Goal: Transaction & Acquisition: Purchase product/service

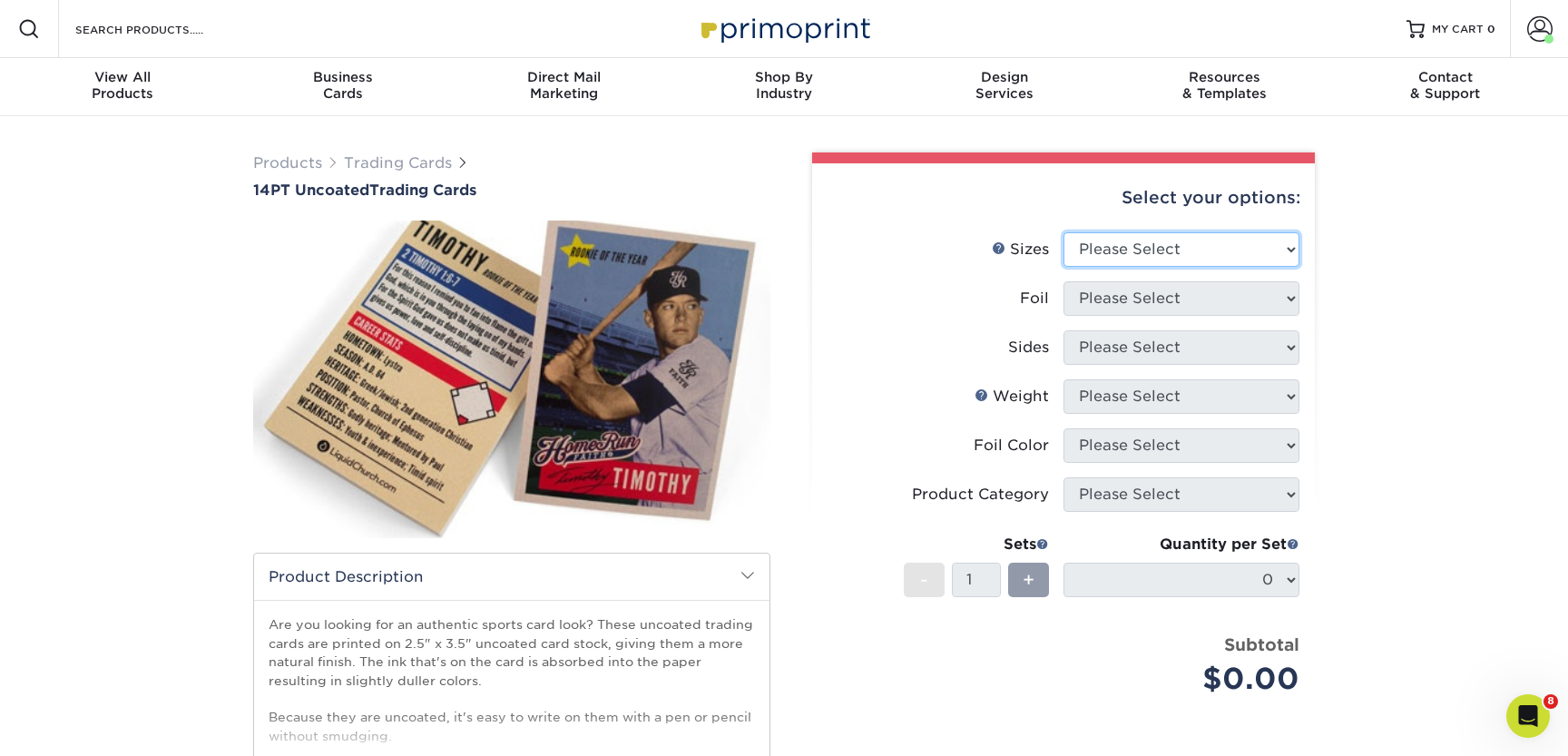
click at [1146, 240] on select "Please Select 2.5" x 3.5"" at bounding box center [1181, 249] width 236 height 34
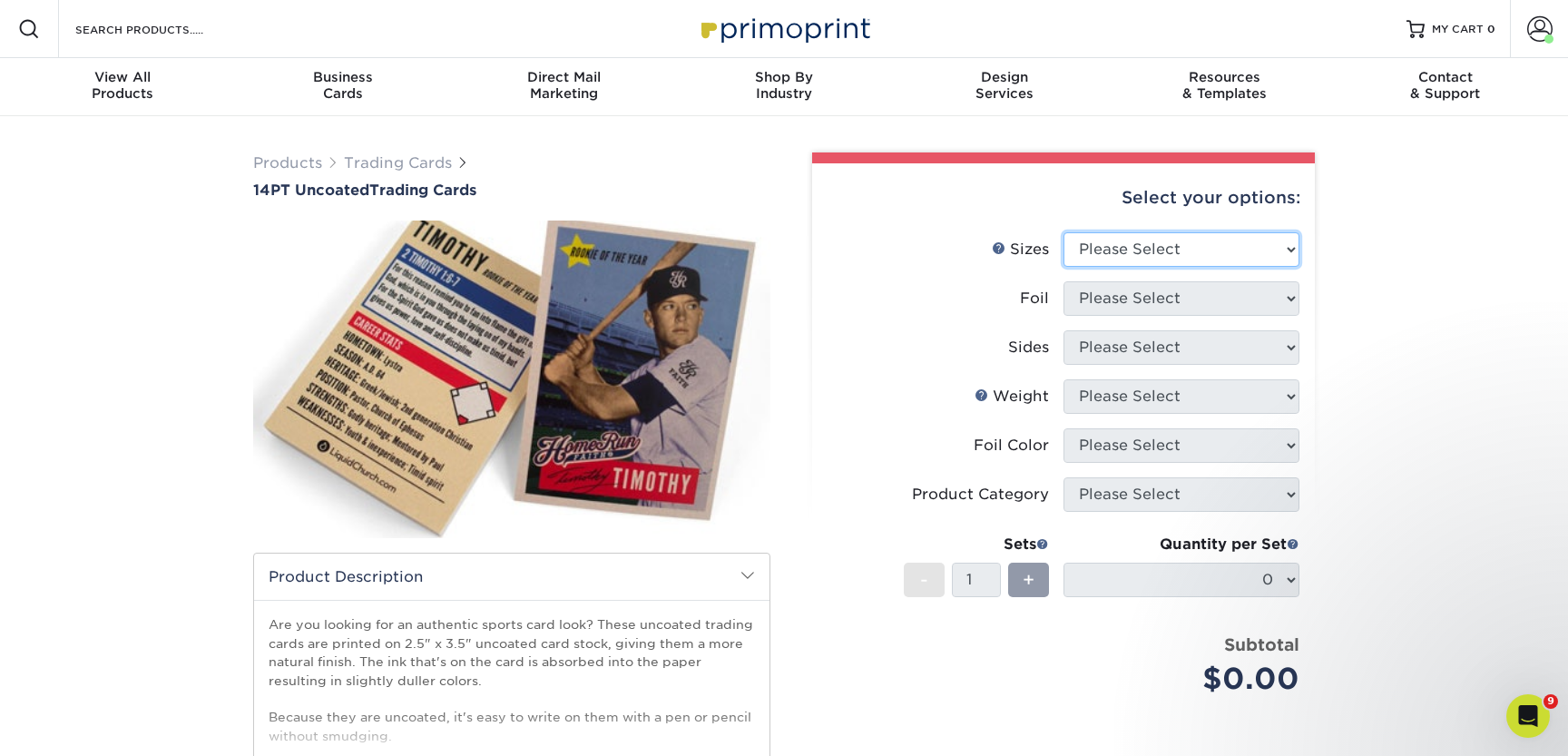
select select "2.50x3.50"
click at [1113, 297] on select "Please Select Yes No" at bounding box center [1181, 298] width 236 height 34
select select "1"
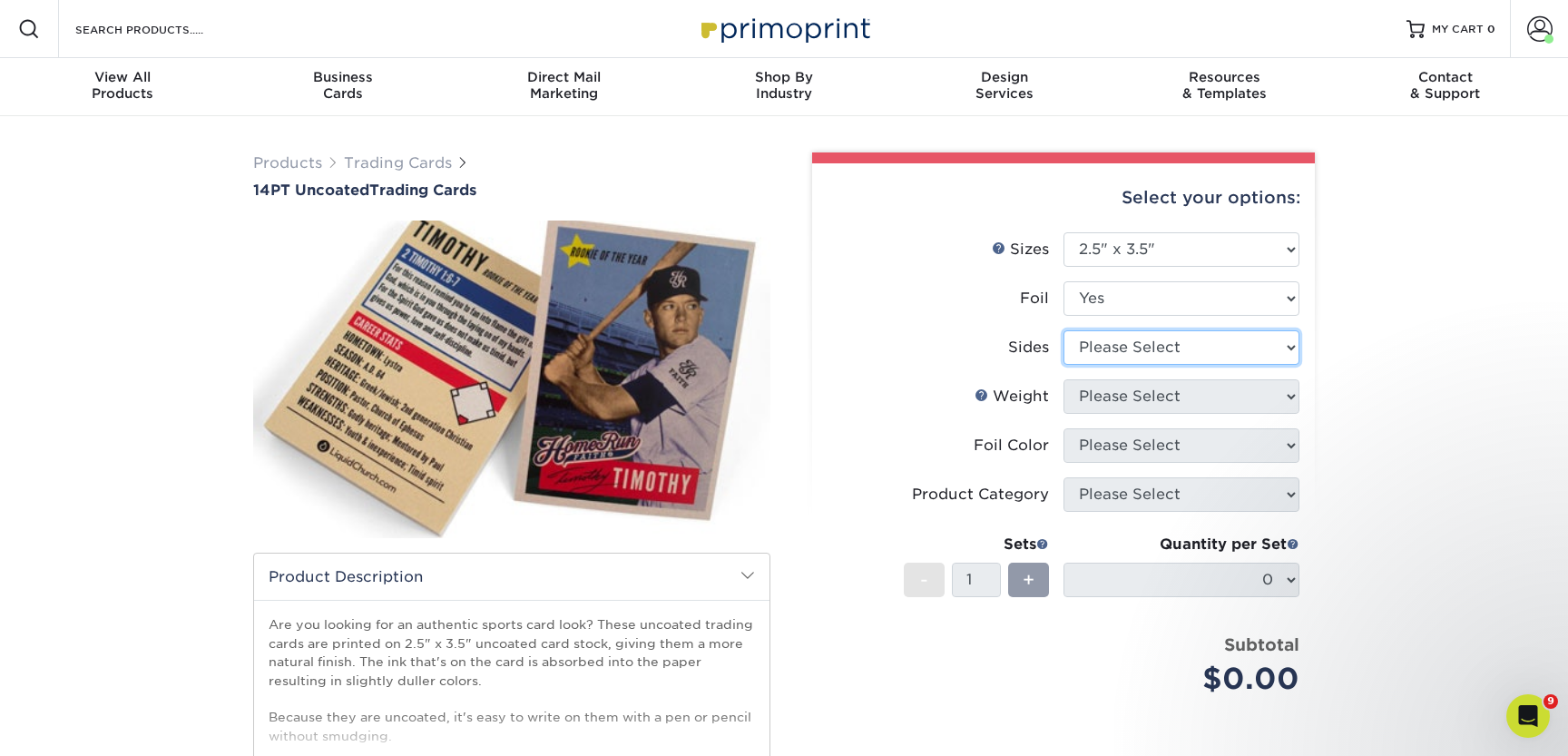
click at [1107, 348] on select "Please Select Print Both Sides - Foil Both Sides Print Both Sides - Foil Front …" at bounding box center [1181, 347] width 236 height 34
select select "34527644-b4fd-4ffb-9092-1318eefcd9d9"
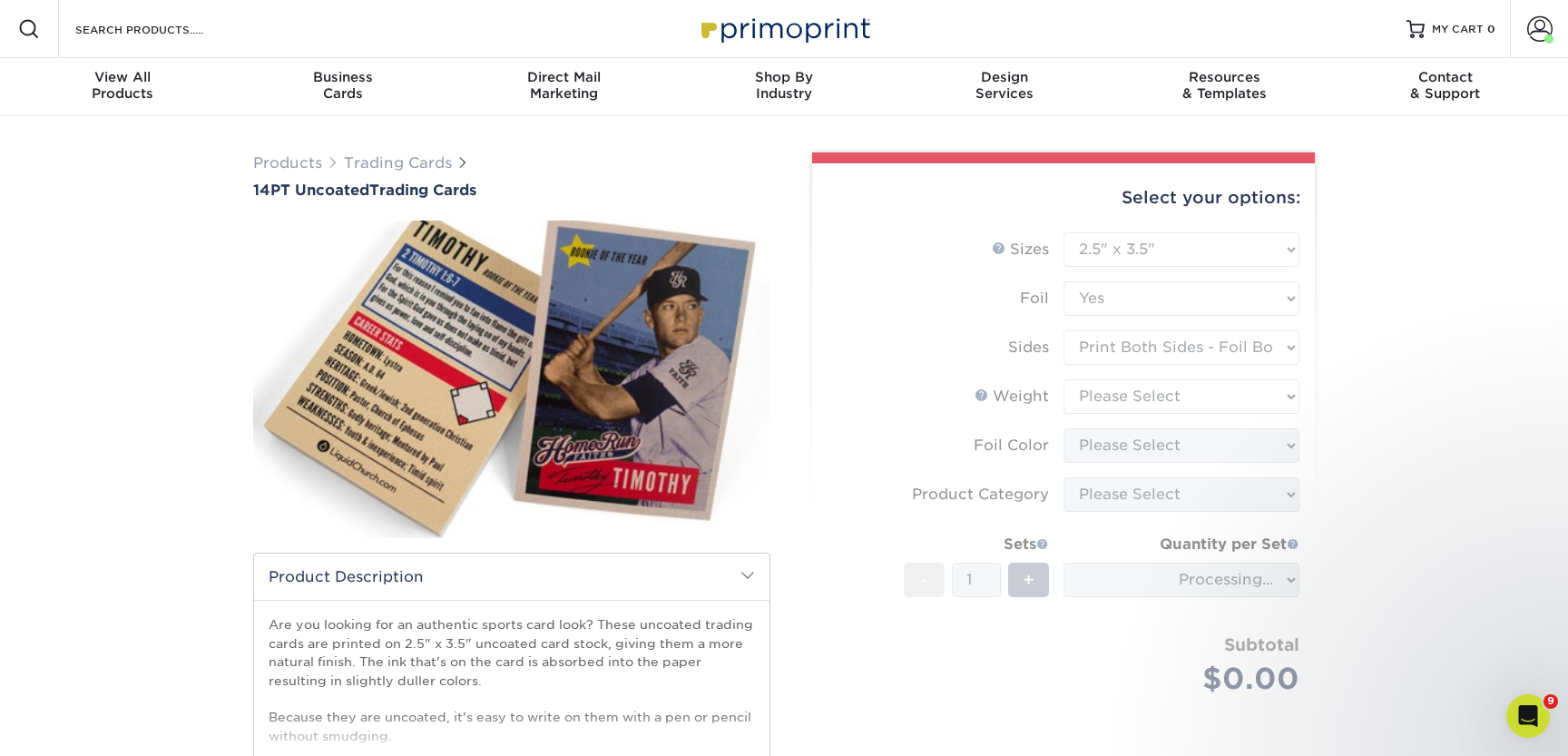
click at [1105, 393] on form "Sizes Help Sizes Please Select 2.5" x 3.5" Foil Please Select Yes No -" at bounding box center [1063, 485] width 473 height 506
type input "9120bec3-37f4-48c7-bf95-41825a3e03e0"
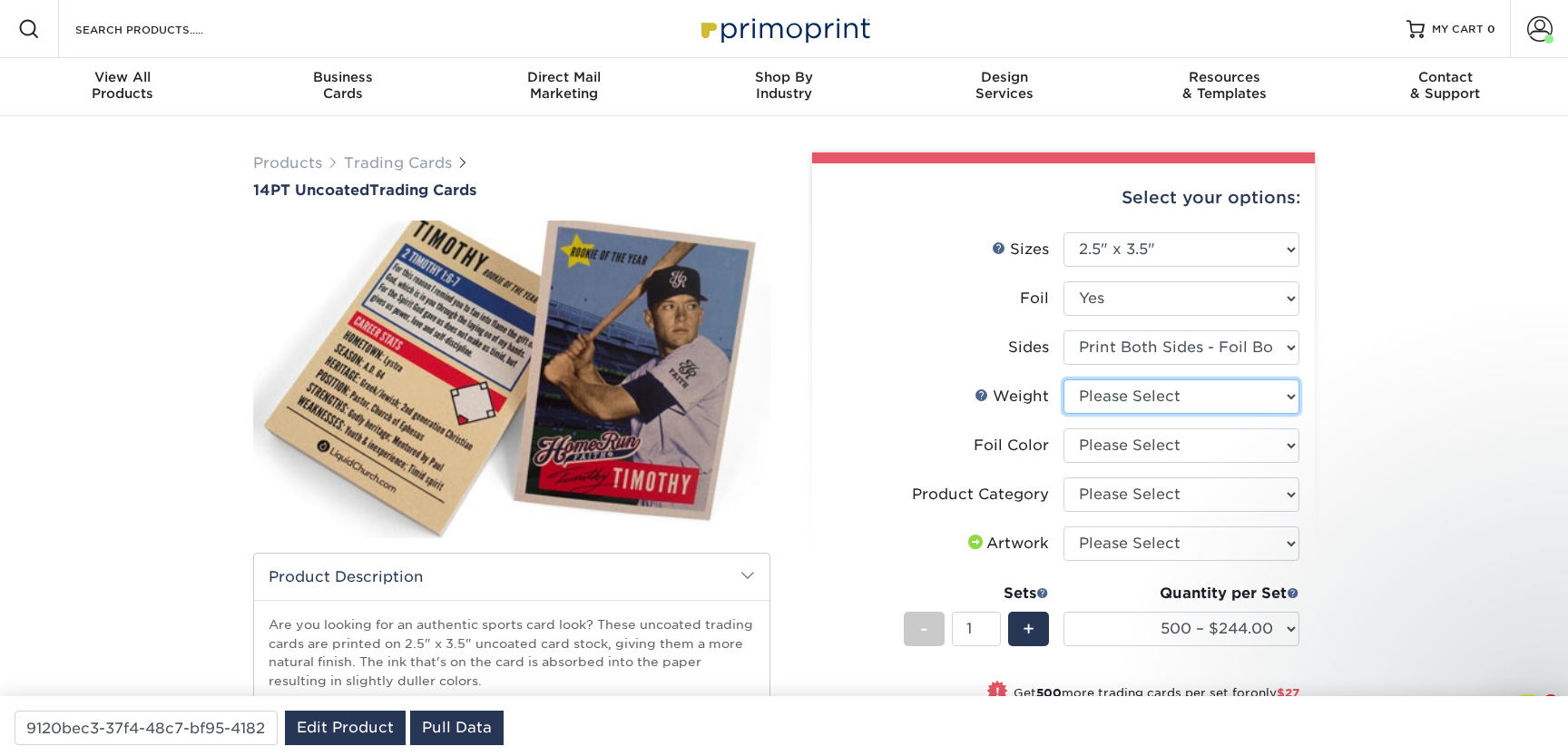
click at [1119, 388] on select "Please Select 14PT Uncoated" at bounding box center [1181, 396] width 236 height 34
select select "14PT Uncoated"
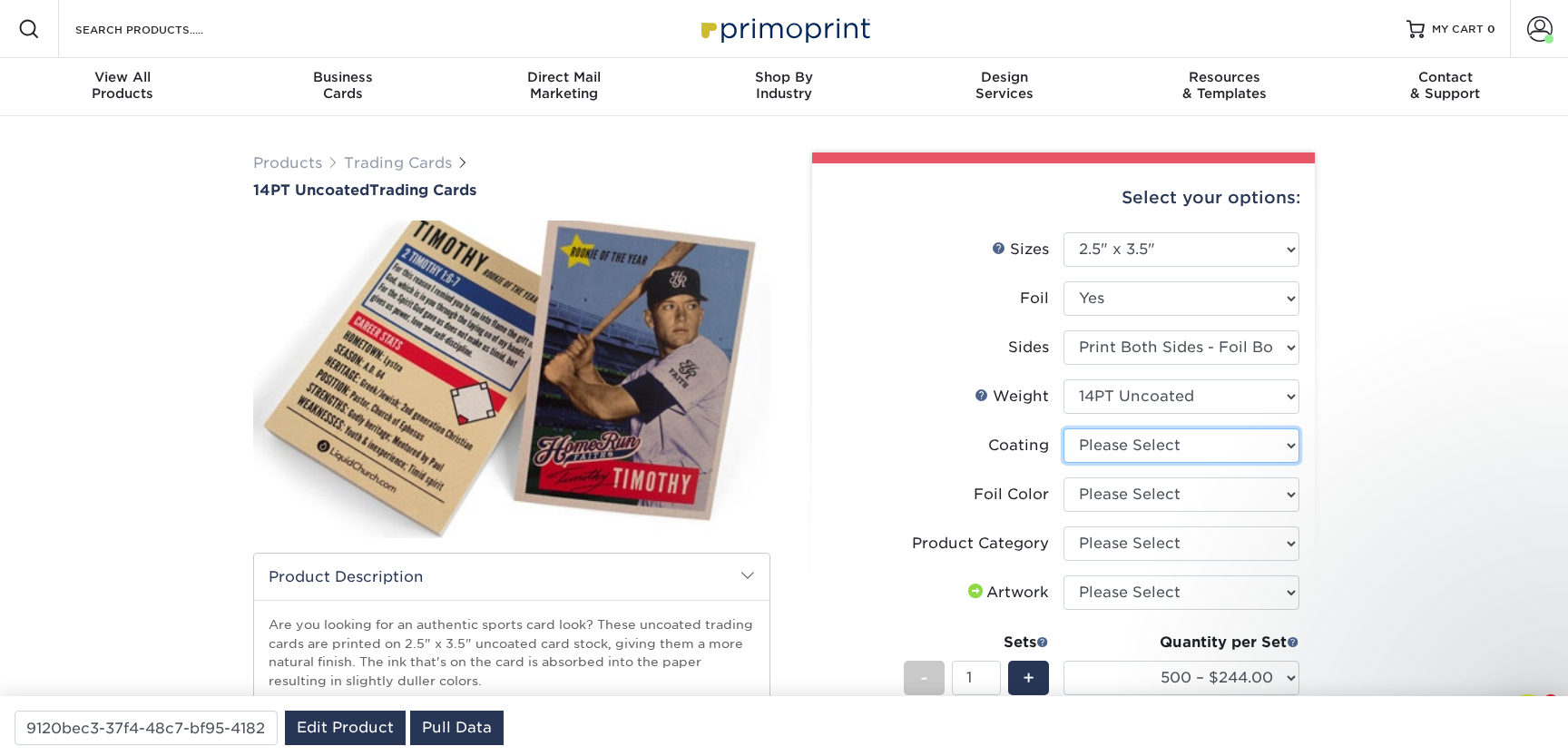
click at [1125, 441] on select at bounding box center [1181, 445] width 236 height 34
select select "3e7618de-abca-4bda-9f97-8b9129e913d8"
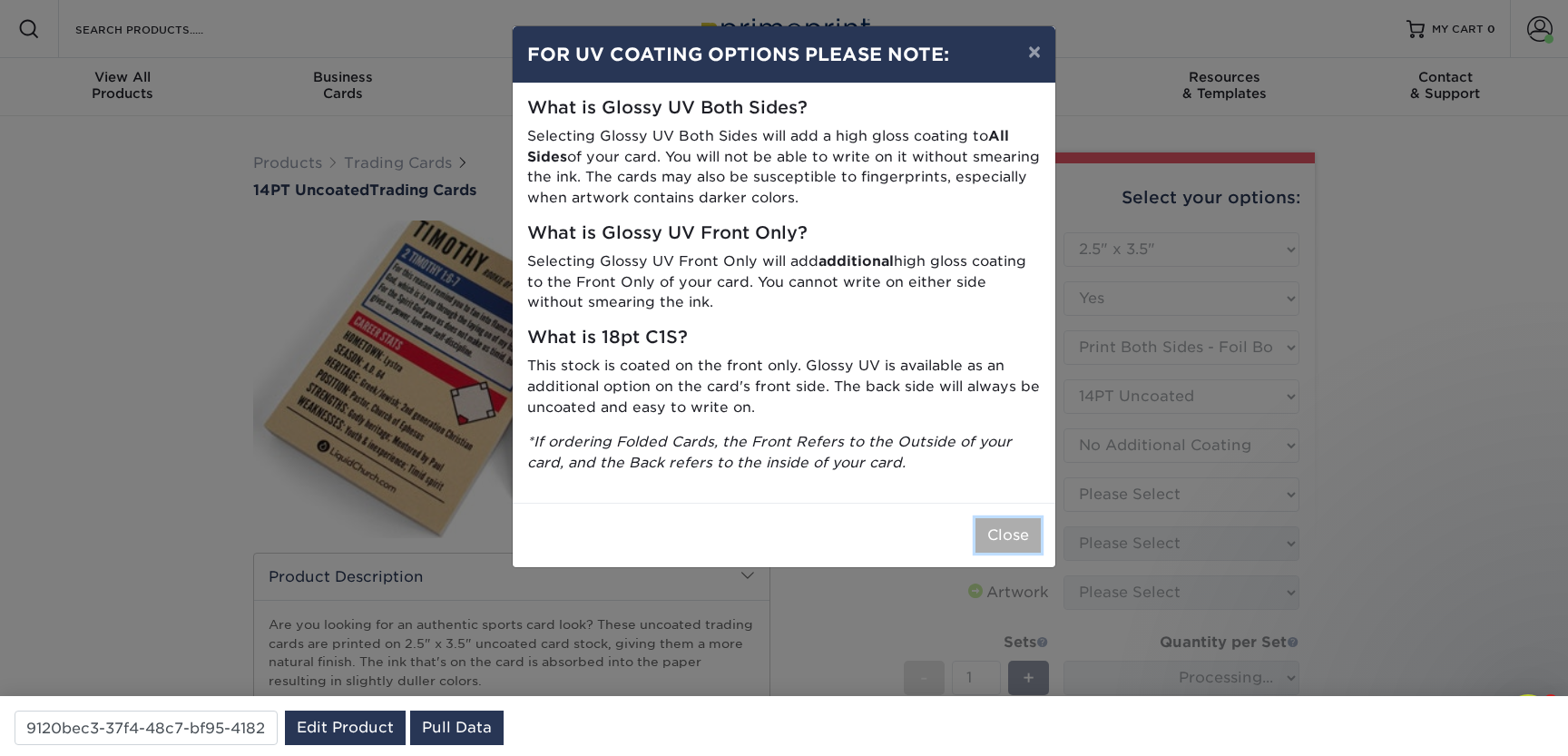
click at [1010, 529] on button "Close" at bounding box center [1008, 535] width 65 height 34
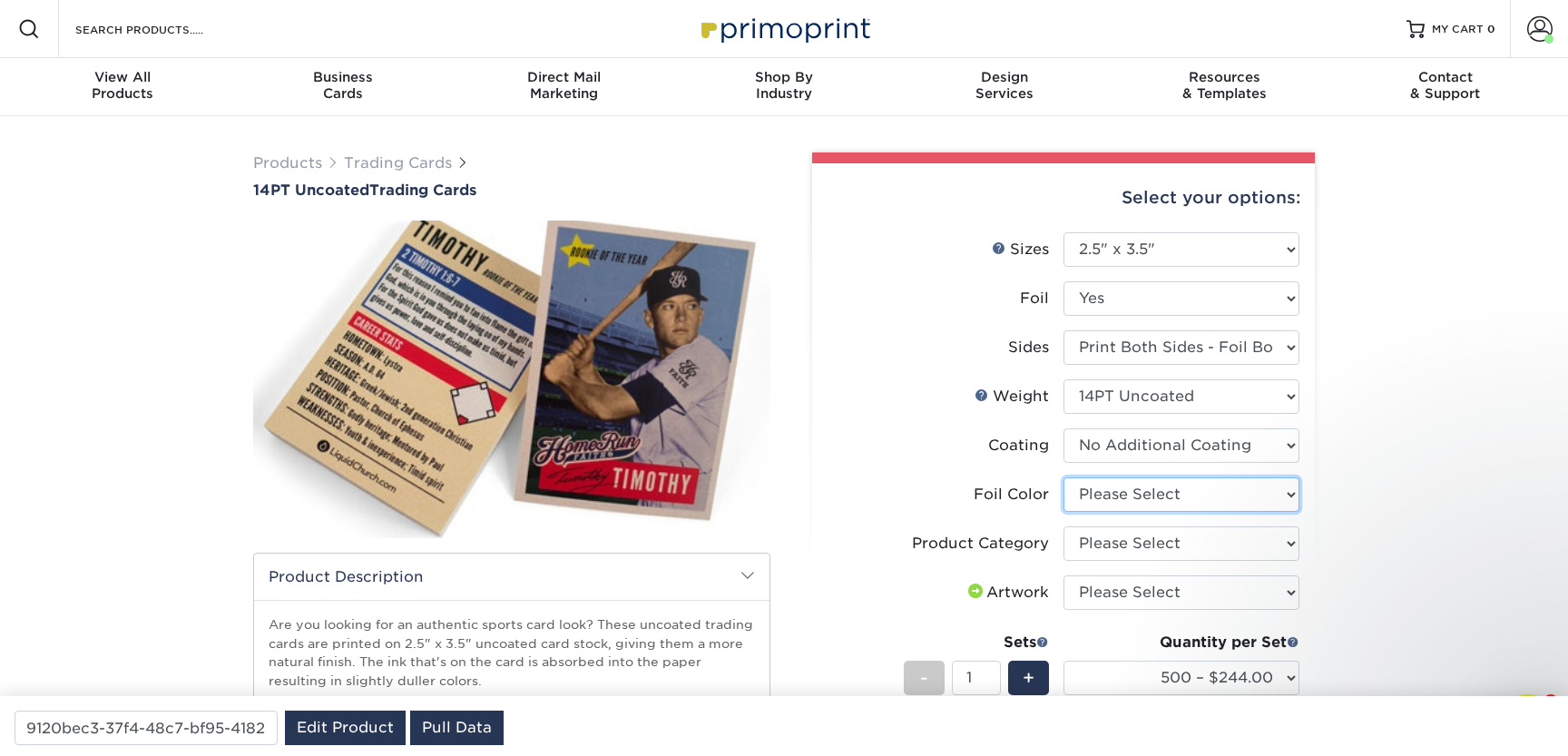
click at [1115, 496] on select "Please Select Silver Foil Rose Gold Foil Red Foil Gold Foil Copper Foil Black F…" at bounding box center [1181, 494] width 236 height 34
